Goal: Check status: Check status

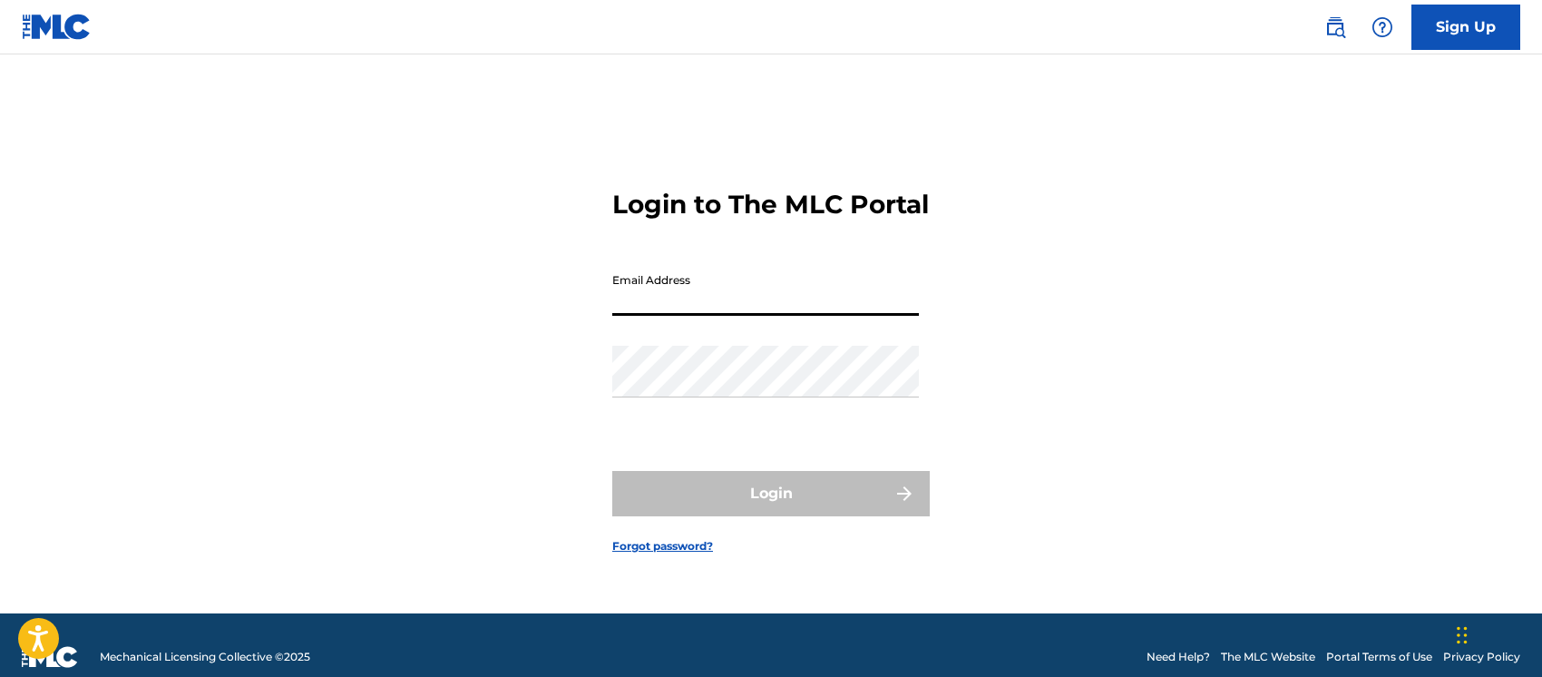
click at [842, 308] on input "Email Address" at bounding box center [765, 290] width 307 height 52
type input "[EMAIL_ADDRESS][DOMAIN_NAME]"
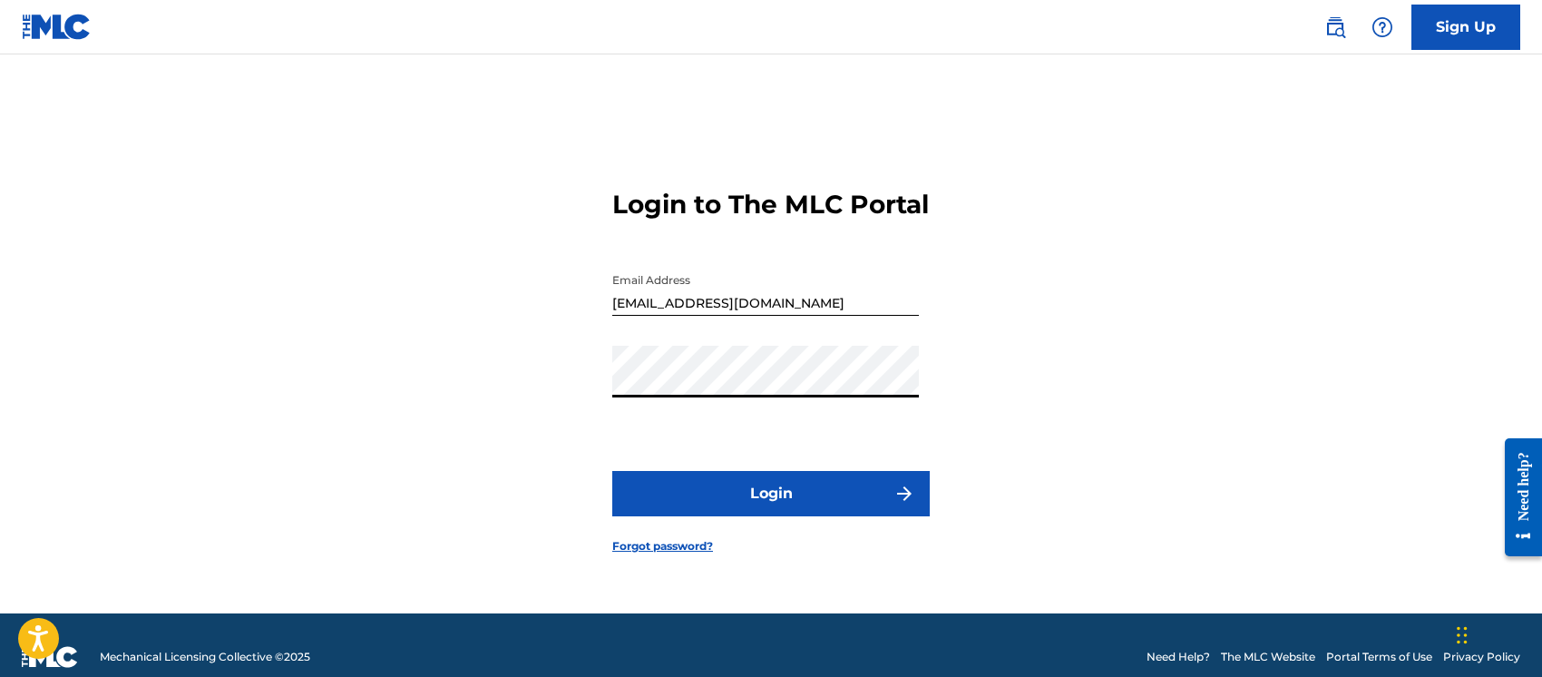
click at [612, 471] on button "Login" at bounding box center [771, 493] width 318 height 45
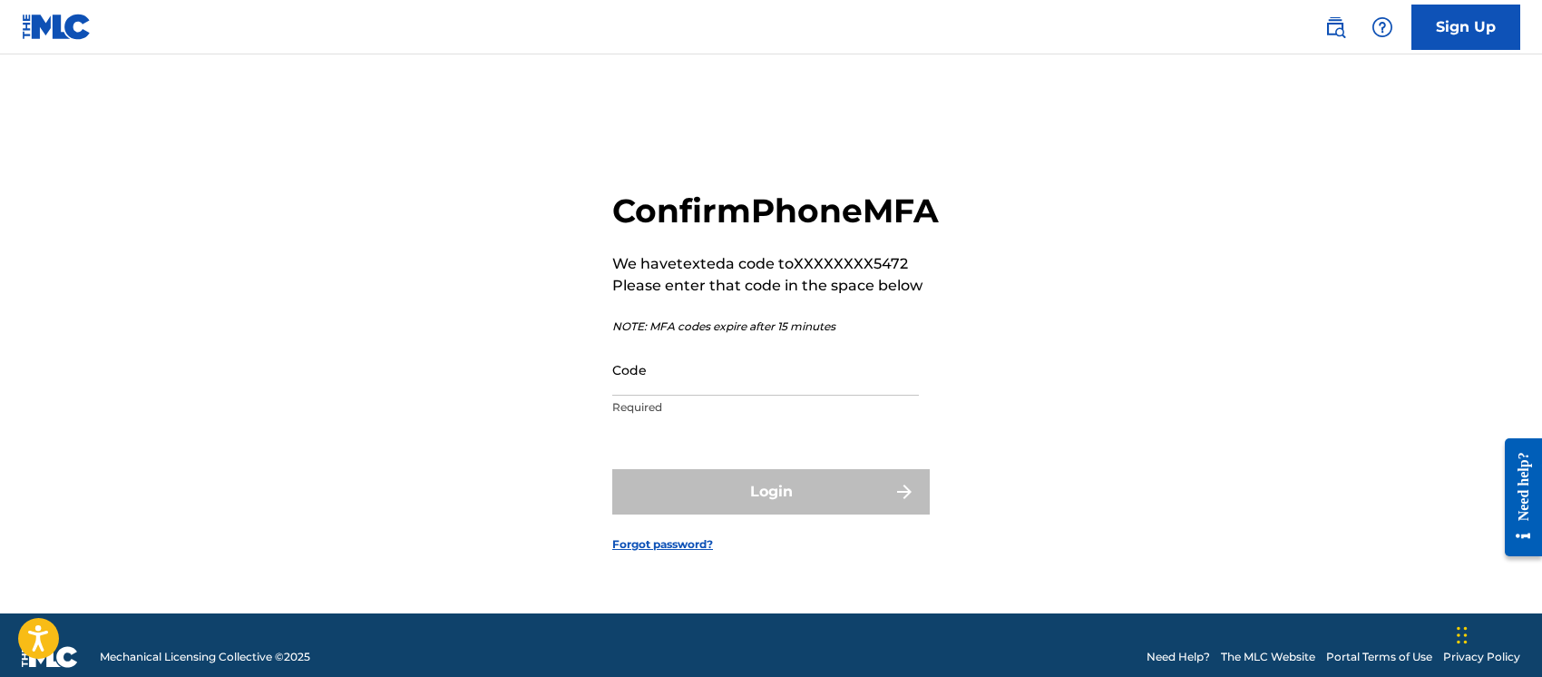
click at [729, 372] on input "Code" at bounding box center [765, 370] width 307 height 52
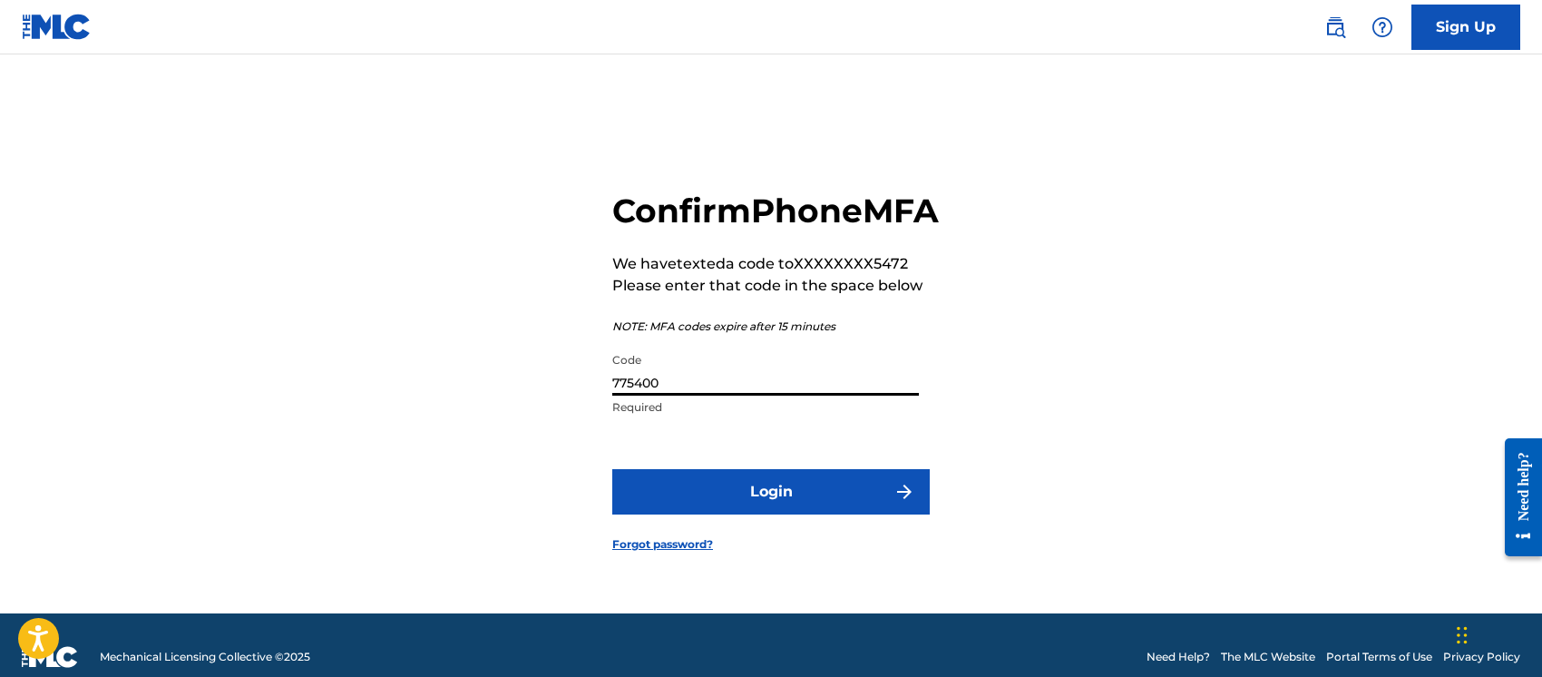
type input "775400"
click at [729, 506] on button "Login" at bounding box center [771, 491] width 318 height 45
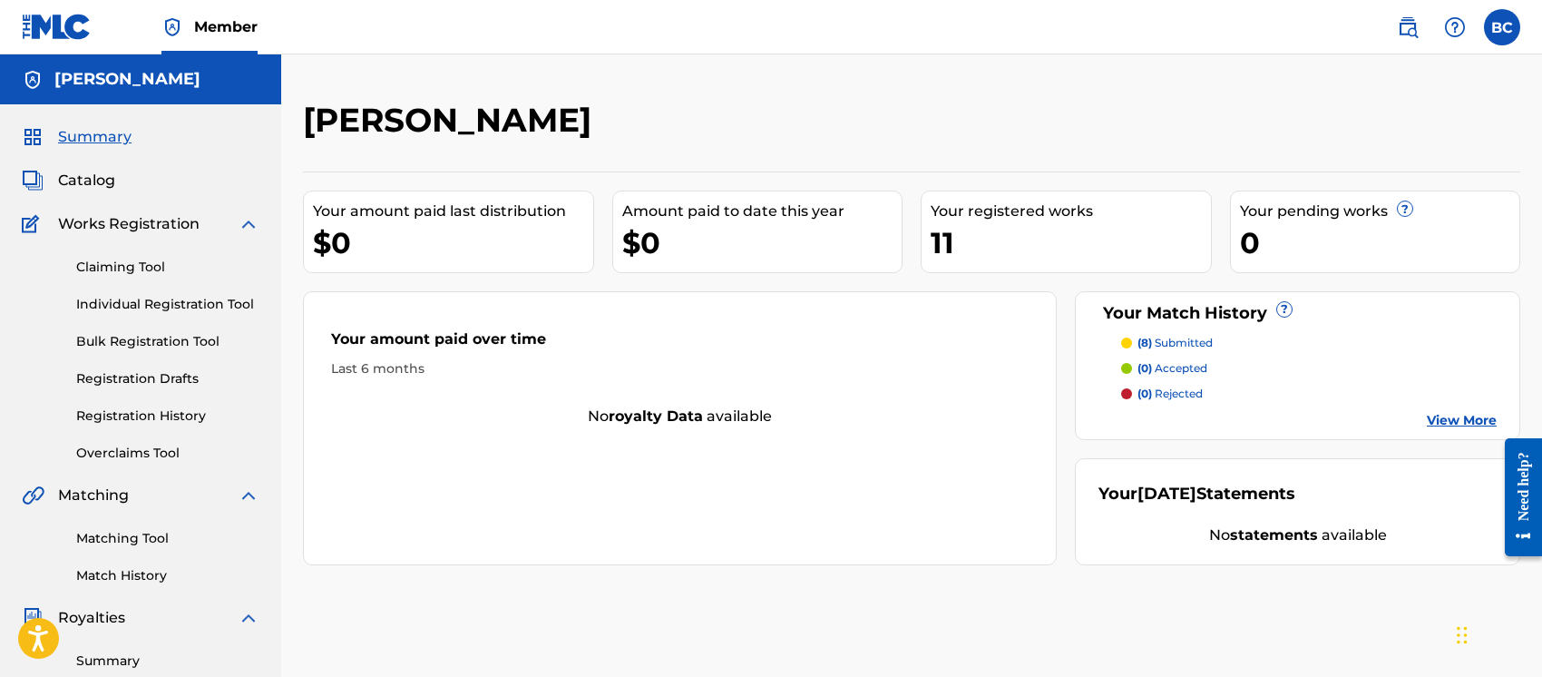
scroll to position [210, 0]
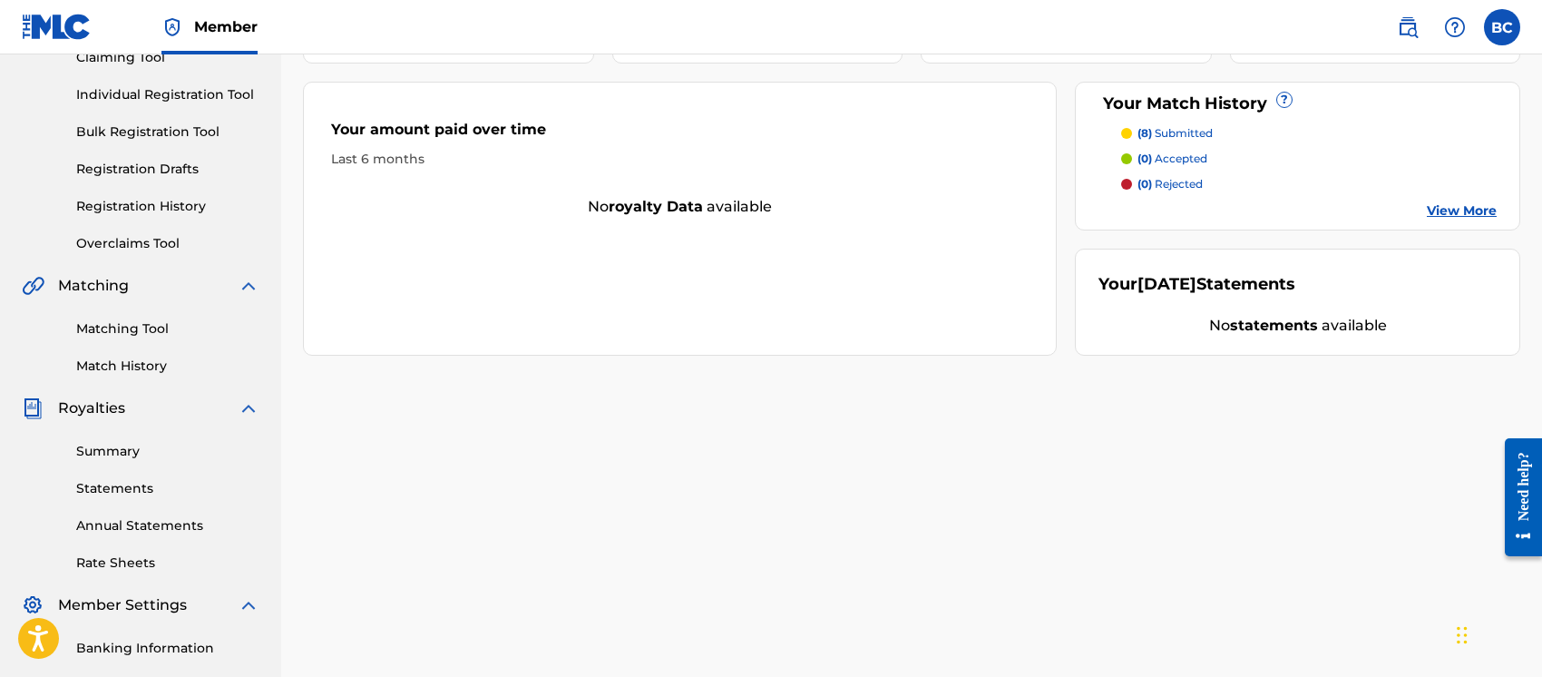
click at [179, 210] on link "Registration History" at bounding box center [167, 206] width 183 height 19
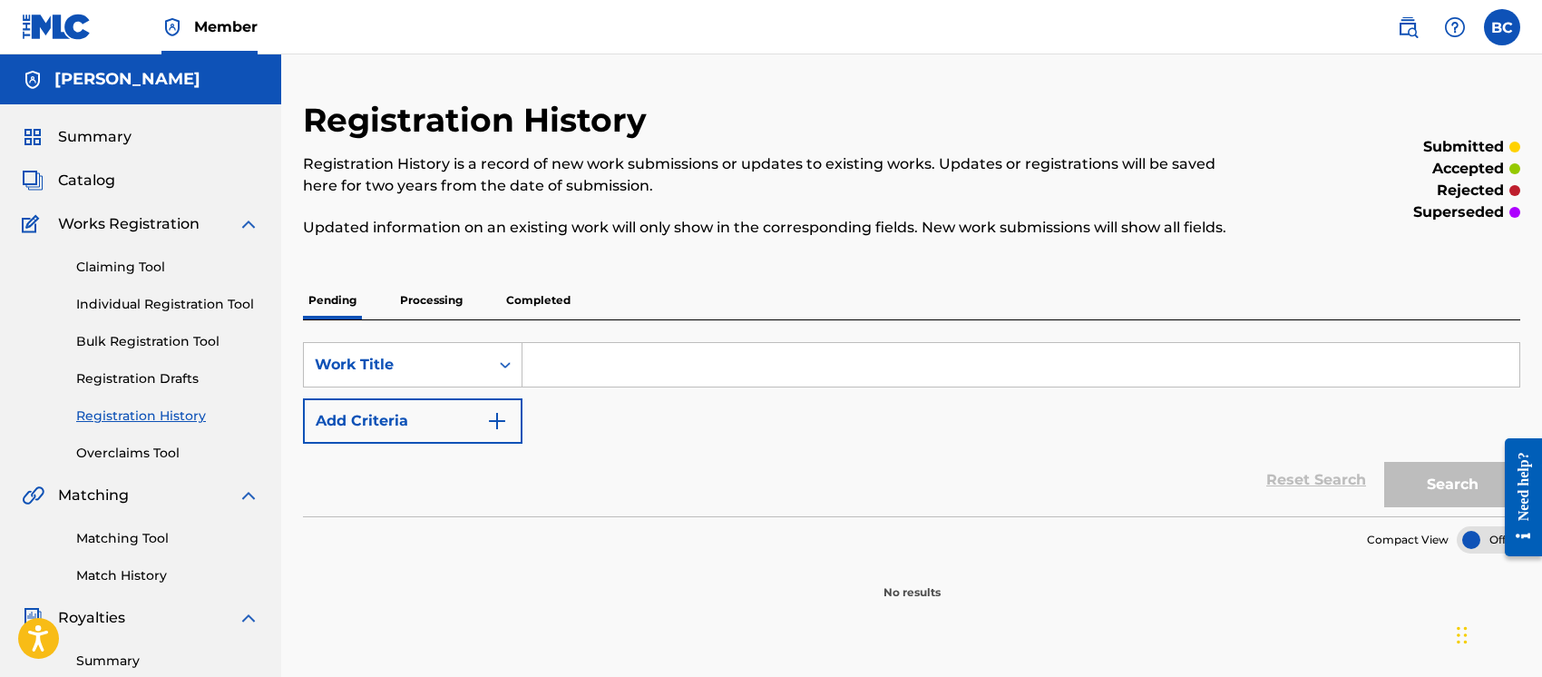
click at [517, 285] on p "Completed" at bounding box center [538, 300] width 75 height 38
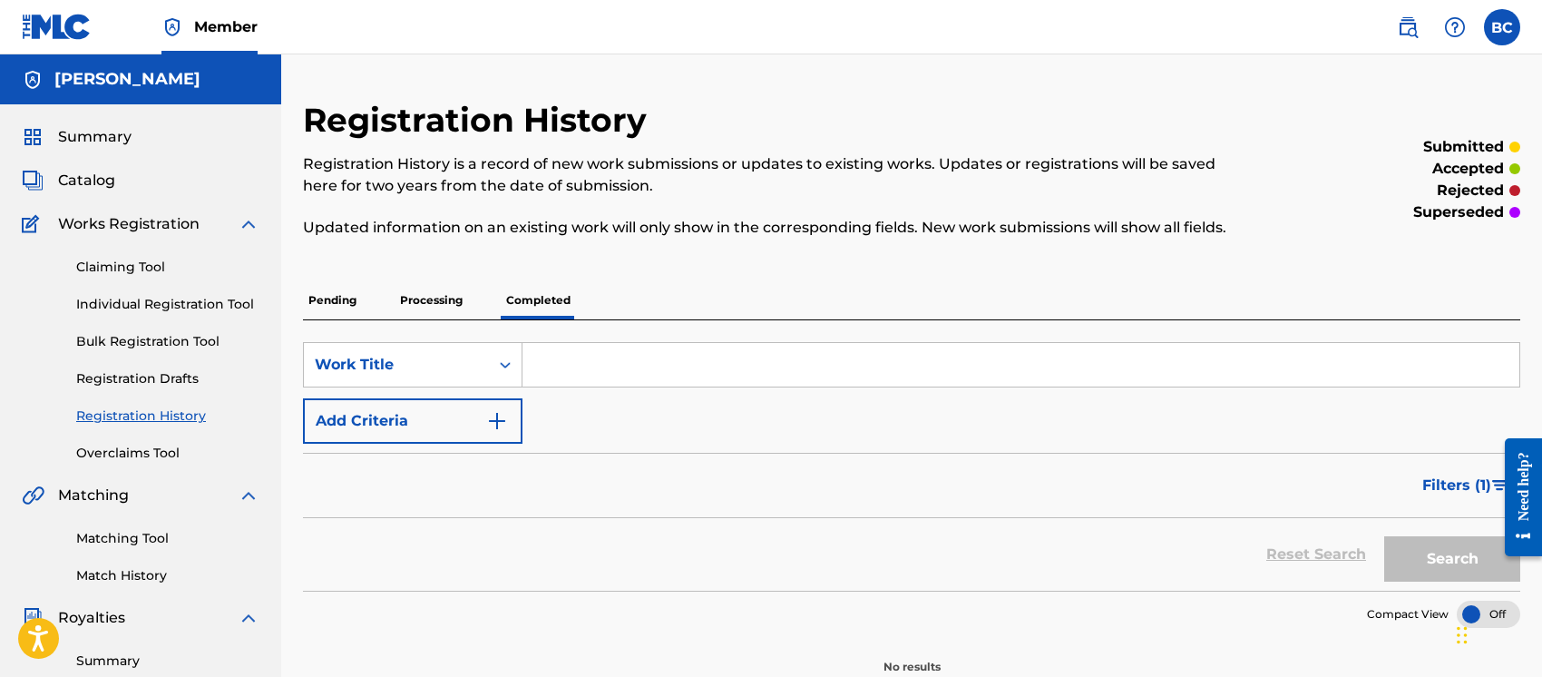
click at [449, 281] on p "Processing" at bounding box center [431, 300] width 73 height 38
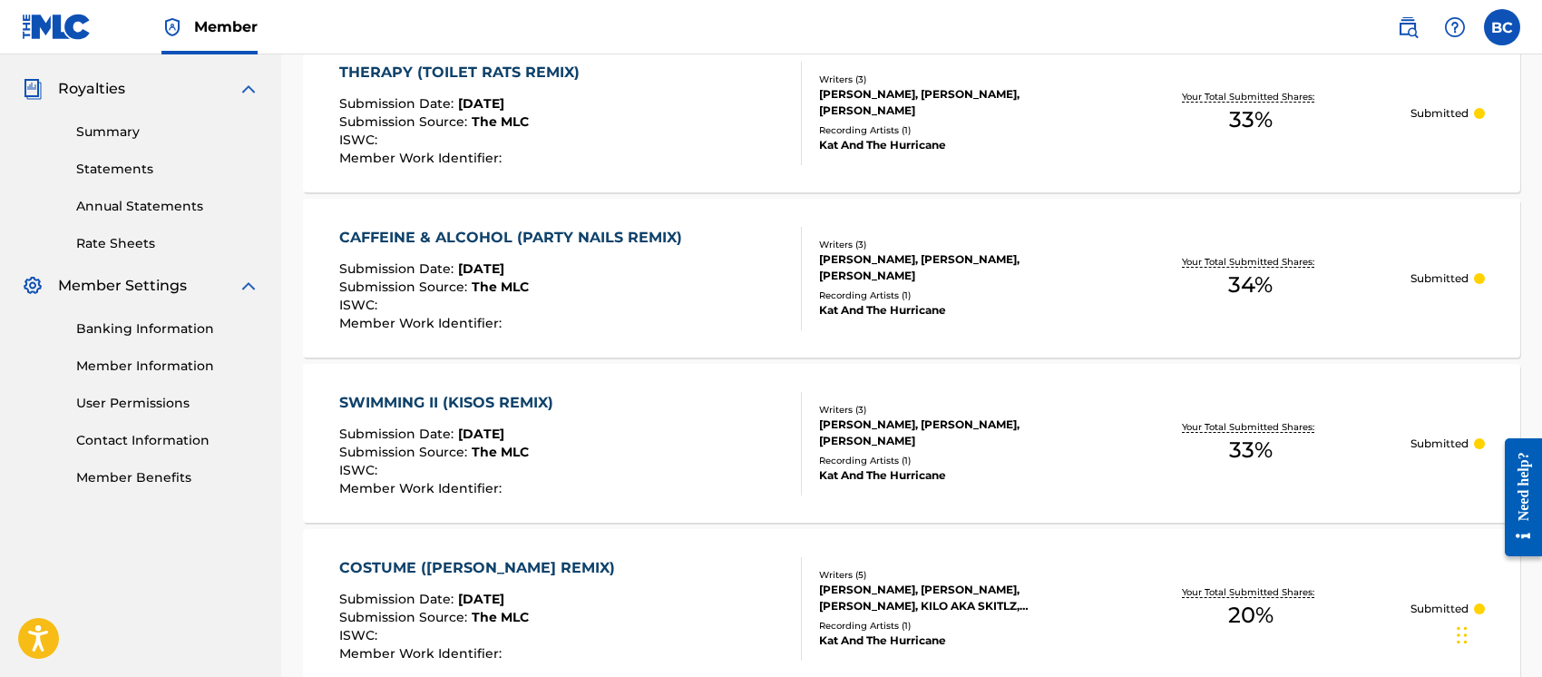
scroll to position [531, 0]
